Goal: Task Accomplishment & Management: Use online tool/utility

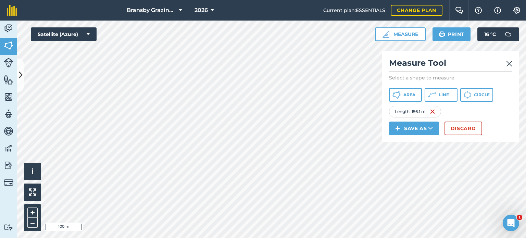
click at [219, 238] on html "Bransby Grazing Plans 2026 Current plan : ESSENTIALS Change plan Farm Chat Help…" at bounding box center [263, 119] width 526 height 238
click at [30, 215] on button "+" at bounding box center [32, 213] width 10 height 10
click at [34, 213] on button "+" at bounding box center [32, 213] width 10 height 10
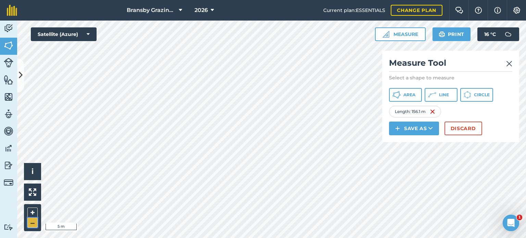
click at [32, 221] on button "–" at bounding box center [32, 223] width 10 height 10
click at [34, 223] on button "–" at bounding box center [32, 223] width 10 height 10
click at [288, 7] on div "Bransby Grazing Plans 2026 Current plan : ESSENTIALS Change plan Farm Chat Help…" at bounding box center [263, 119] width 526 height 238
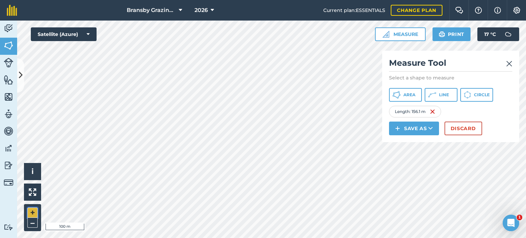
click at [33, 212] on button "+" at bounding box center [32, 213] width 10 height 10
click at [34, 214] on button "+" at bounding box center [32, 213] width 10 height 10
click at [30, 225] on button "–" at bounding box center [32, 223] width 10 height 10
click at [30, 224] on button "–" at bounding box center [32, 223] width 10 height 10
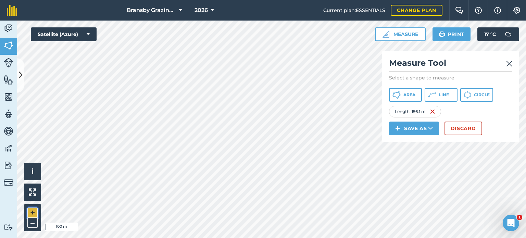
click at [32, 213] on button "+" at bounding box center [32, 213] width 10 height 10
click at [30, 212] on button "+" at bounding box center [32, 213] width 10 height 10
click at [29, 224] on button "–" at bounding box center [32, 223] width 10 height 10
click at [32, 210] on button "+" at bounding box center [32, 213] width 10 height 10
click at [32, 209] on button "+" at bounding box center [32, 213] width 10 height 10
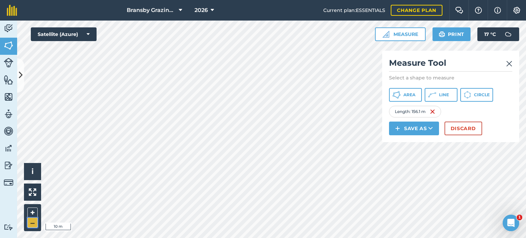
click at [29, 225] on button "–" at bounding box center [32, 223] width 10 height 10
